Goal: Book appointment/travel/reservation

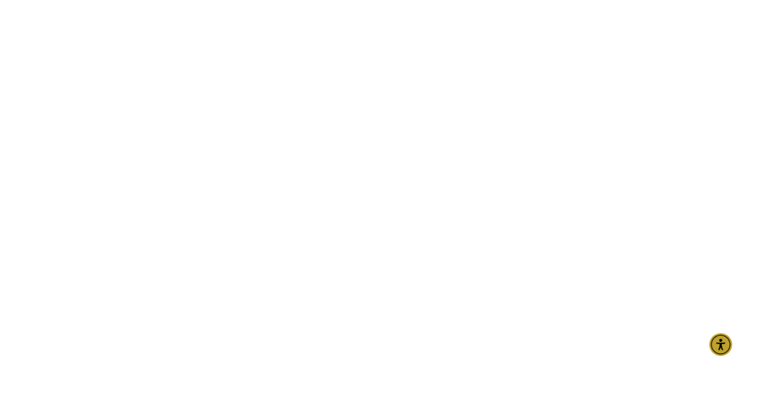
click at [0, 0] on img at bounding box center [0, 0] width 0 height 0
click at [0, 0] on button "Open navigation menu" at bounding box center [0, 0] width 0 height 0
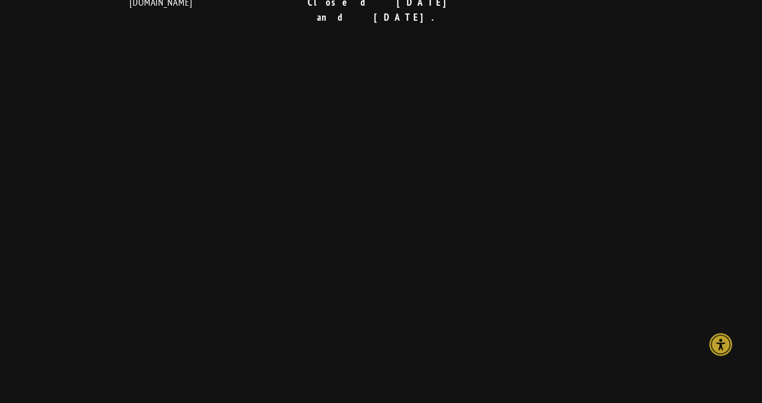
scroll to position [932, 0]
click at [0, 0] on link "REGION EVENT CENTER x NOVO" at bounding box center [0, 0] width 0 height 0
click at [0, 0] on link "EVENT SPACES" at bounding box center [0, 0] width 0 height 0
click at [0, 0] on link "BOOK WITH US" at bounding box center [0, 0] width 0 height 0
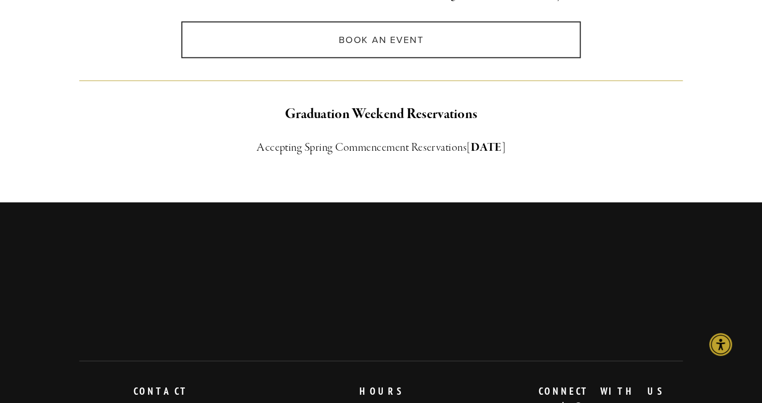
scroll to position [881, 0]
